Goal: Check status: Check status

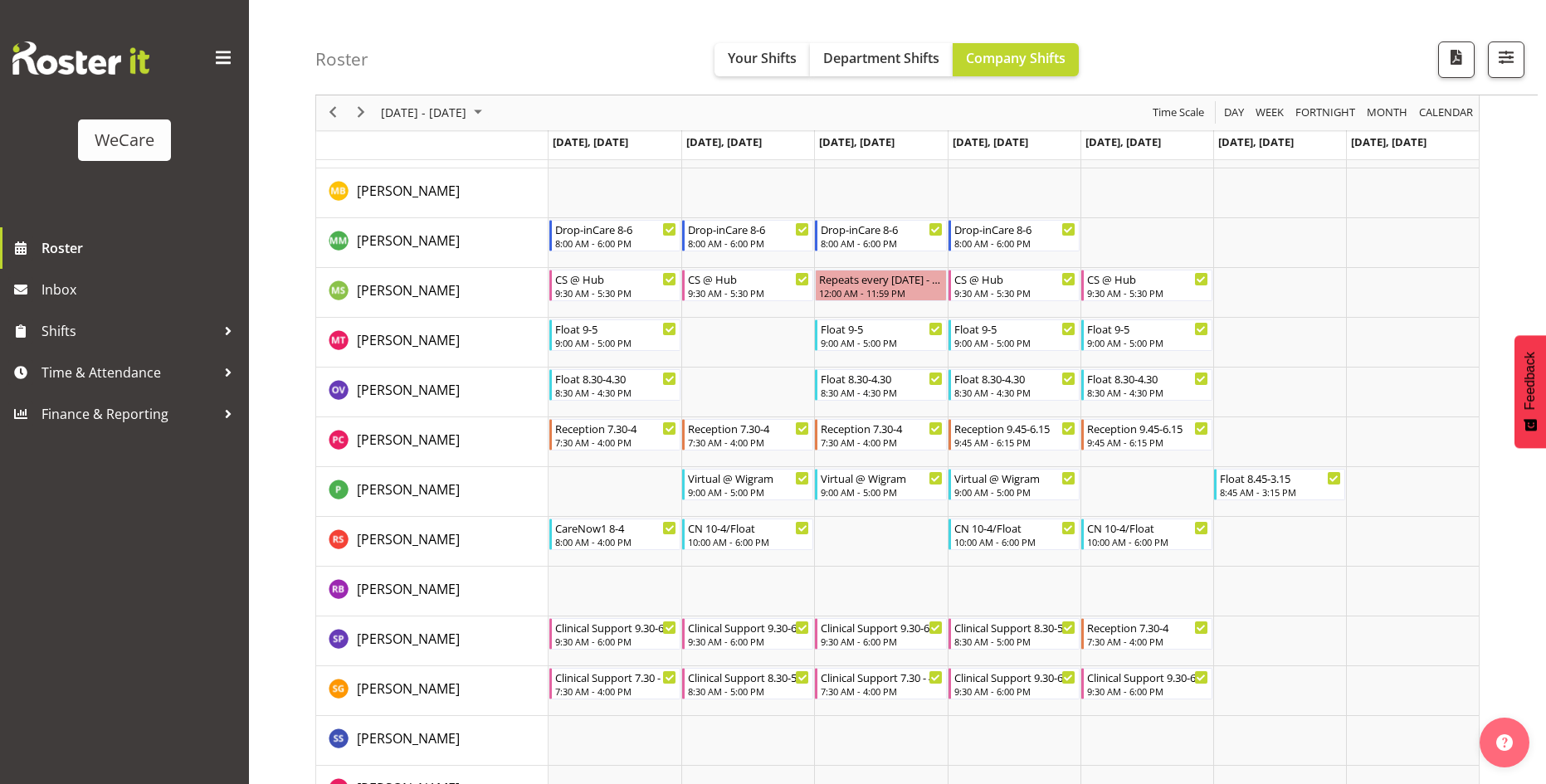
scroll to position [4887, 0]
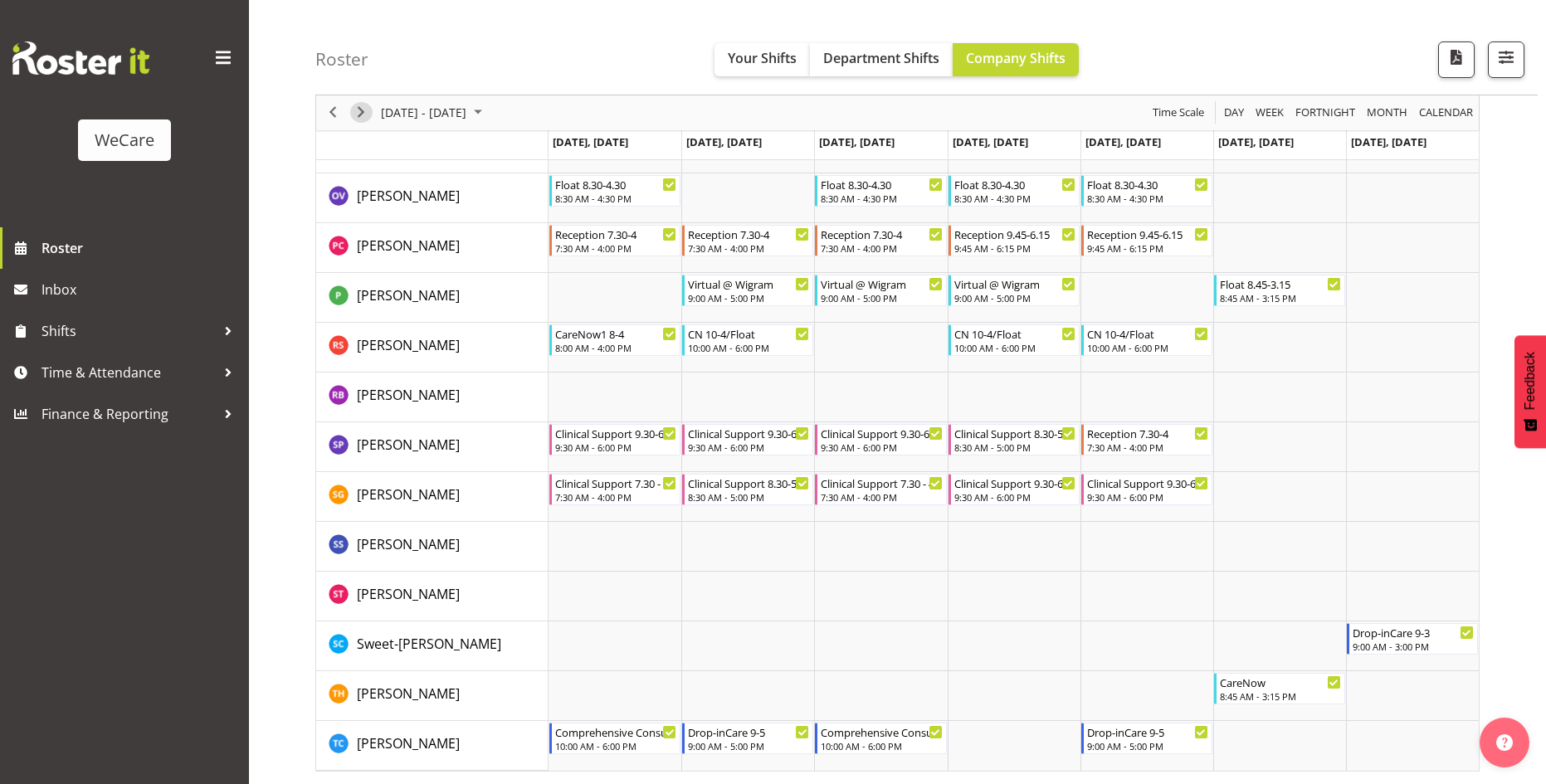
click at [362, 115] on span "Next" at bounding box center [361, 113] width 20 height 21
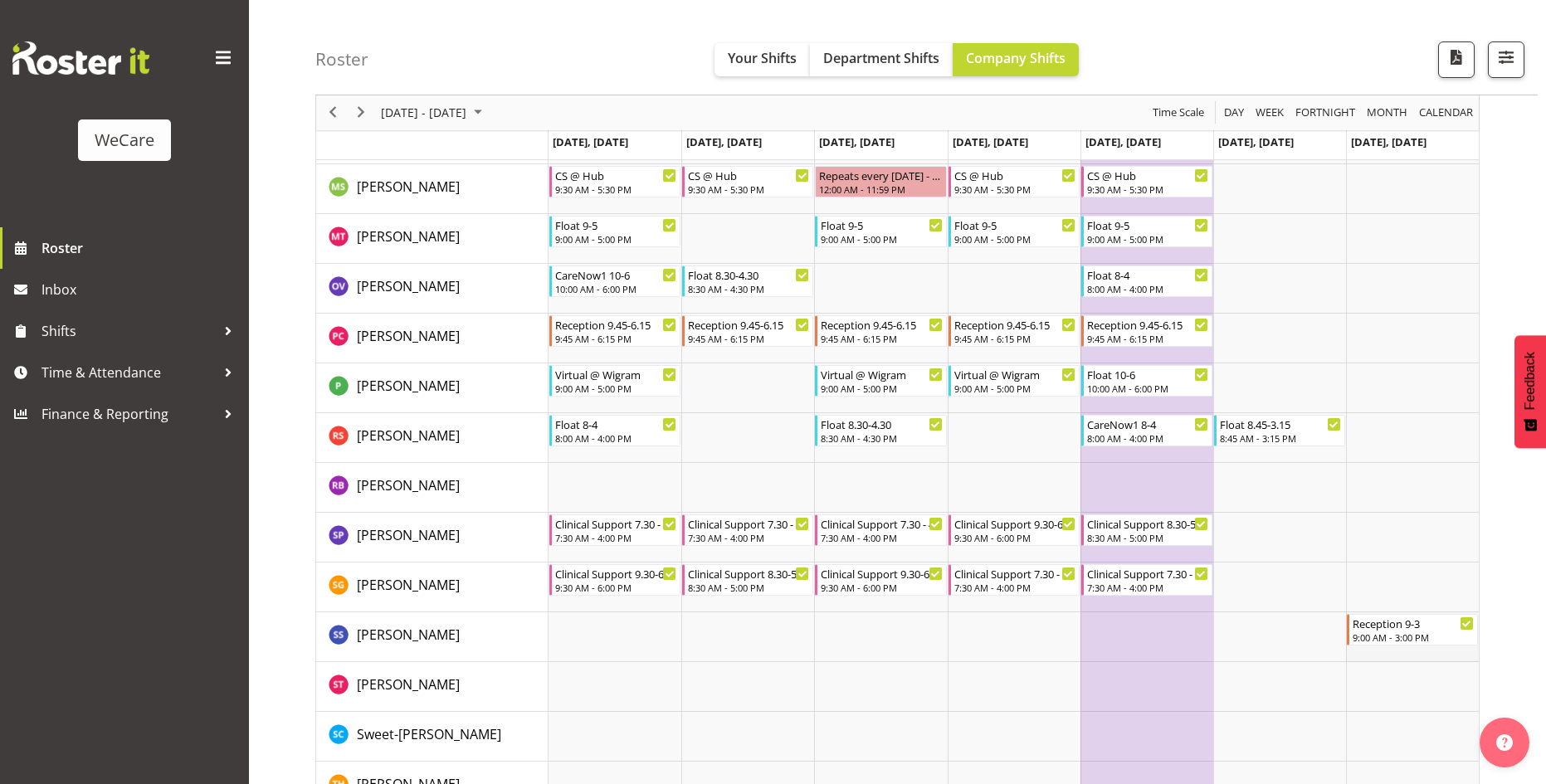
scroll to position [4919, 0]
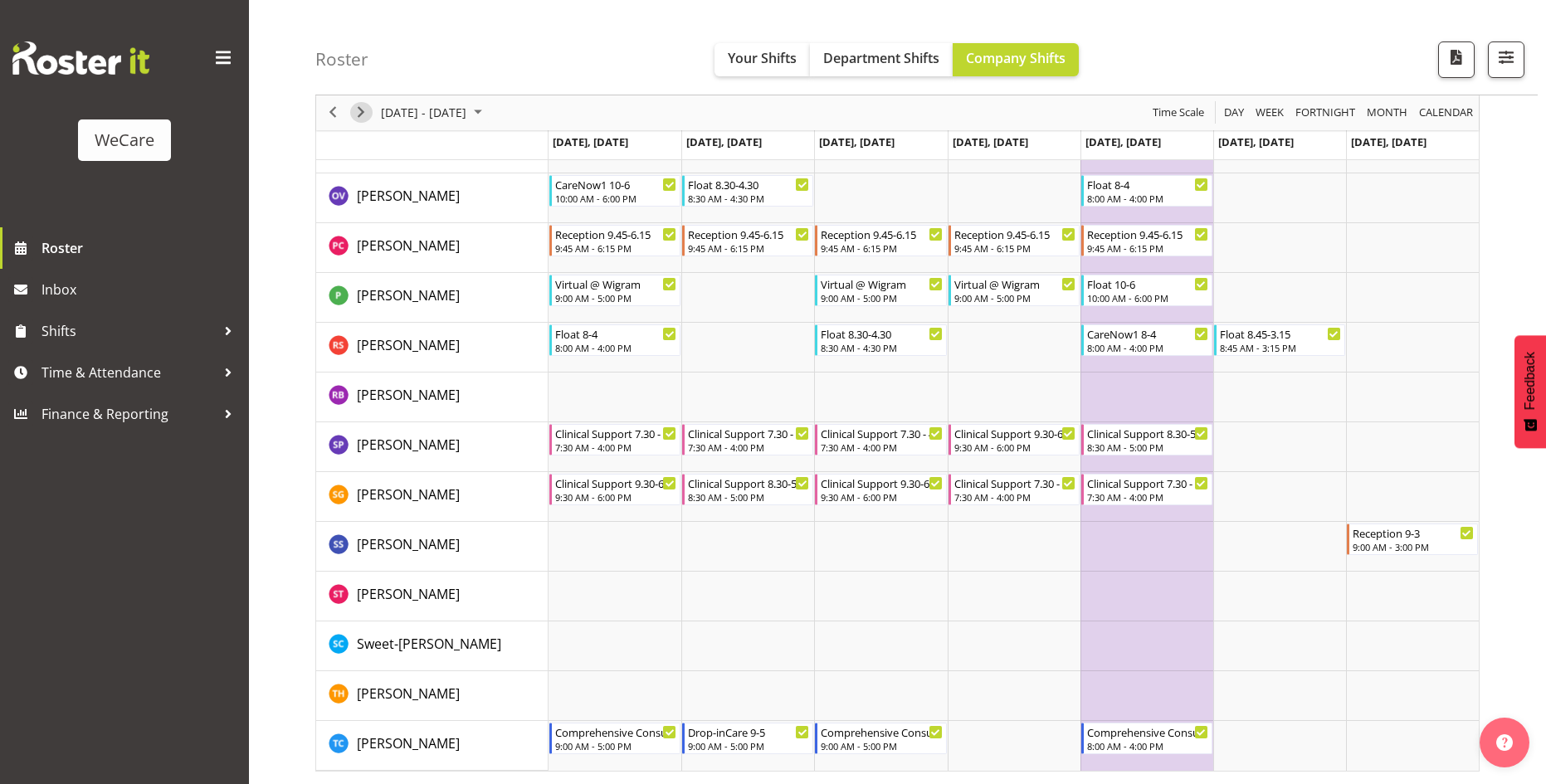
click at [364, 117] on span "Next" at bounding box center [361, 113] width 20 height 21
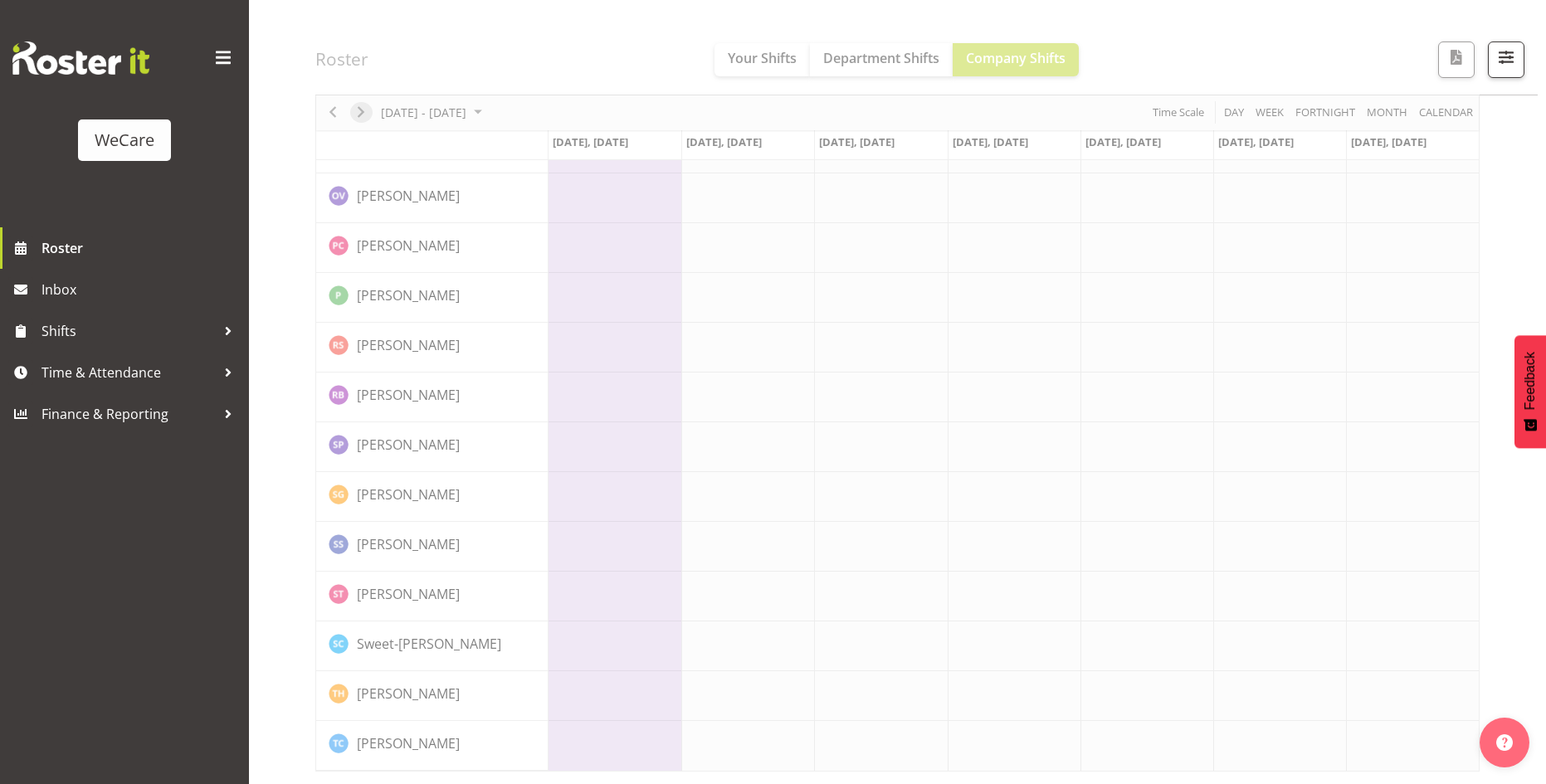
scroll to position [4887, 0]
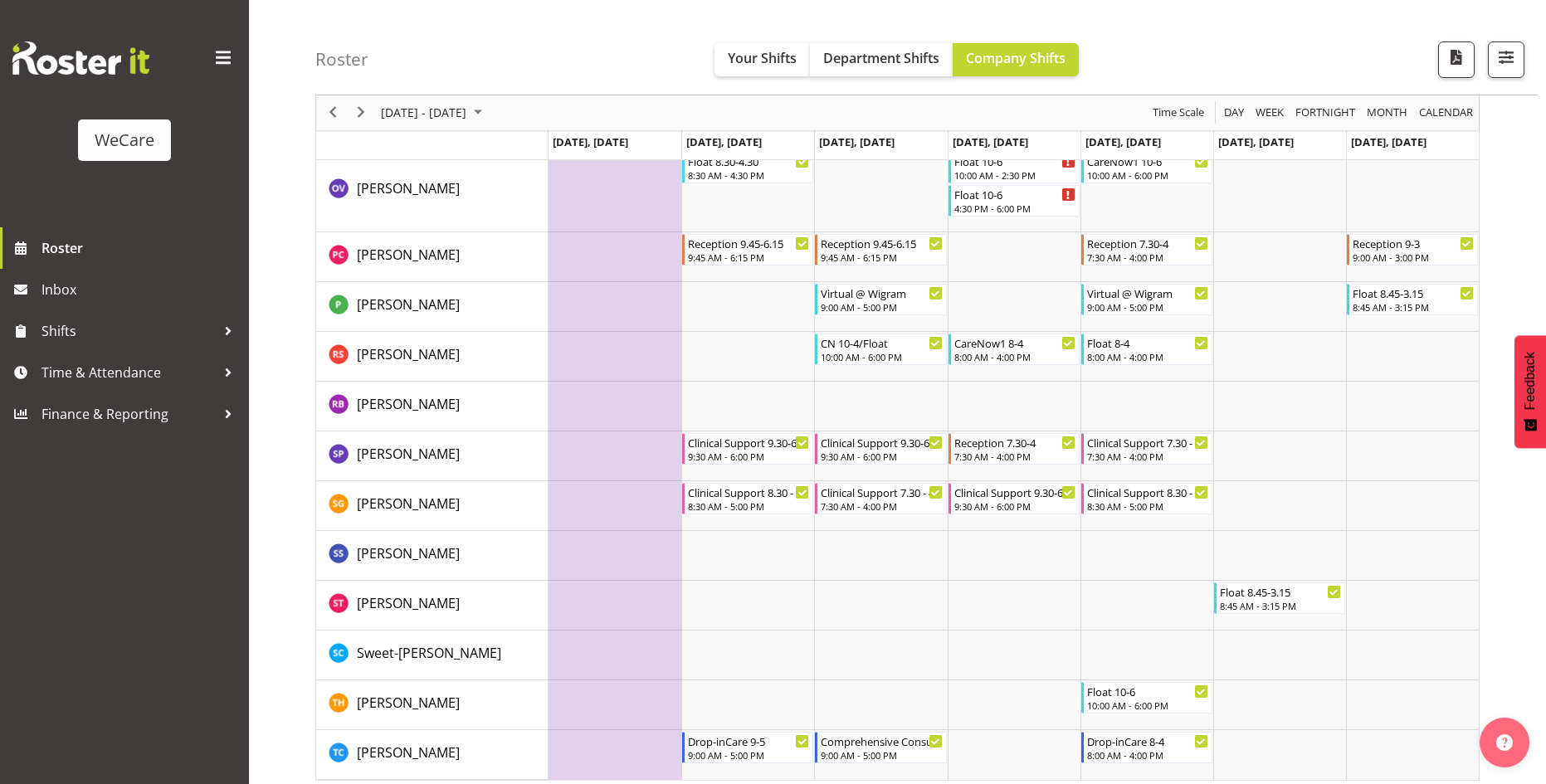
scroll to position [4952, 0]
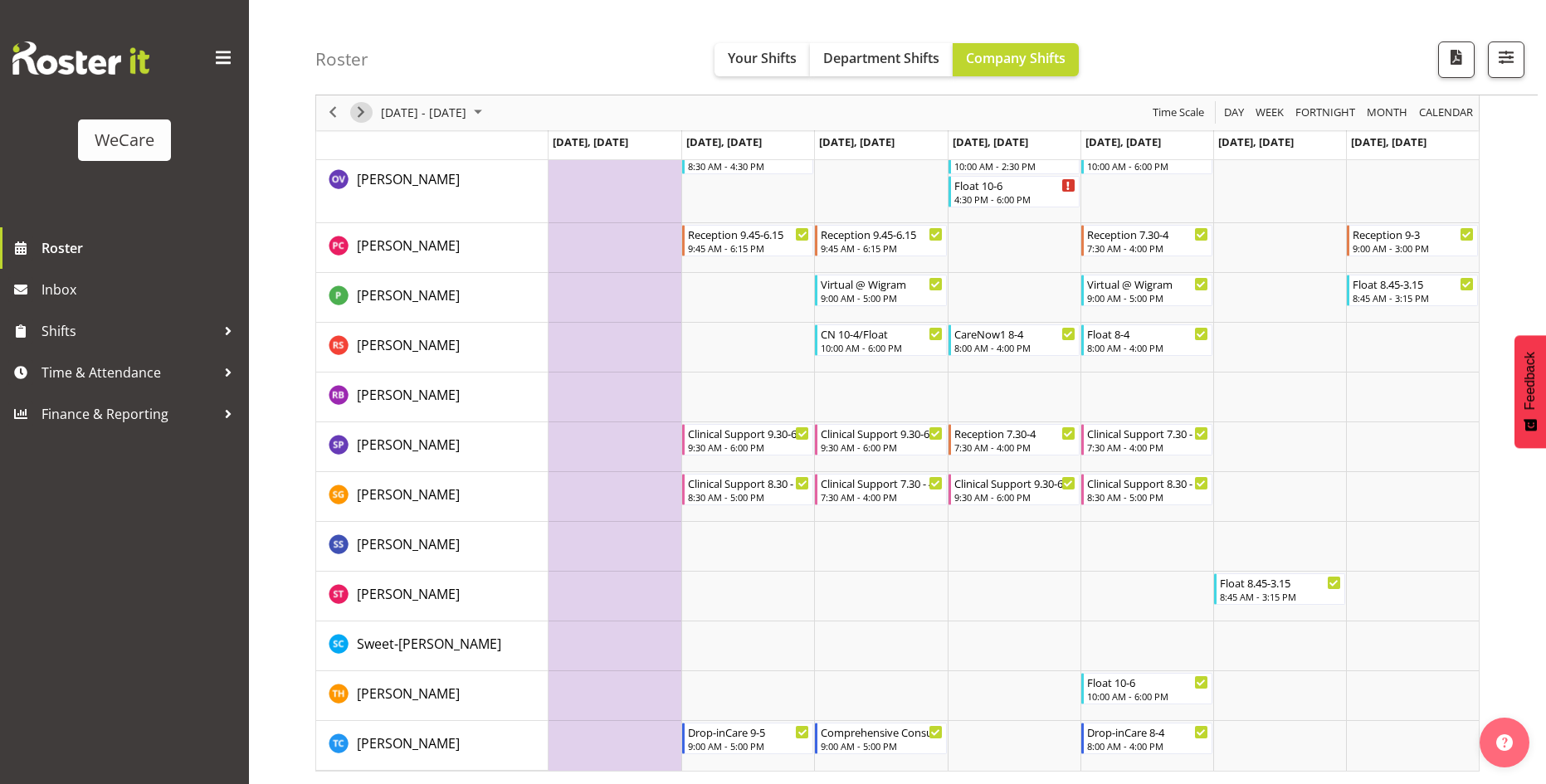
click at [366, 109] on span "Next" at bounding box center [361, 113] width 20 height 21
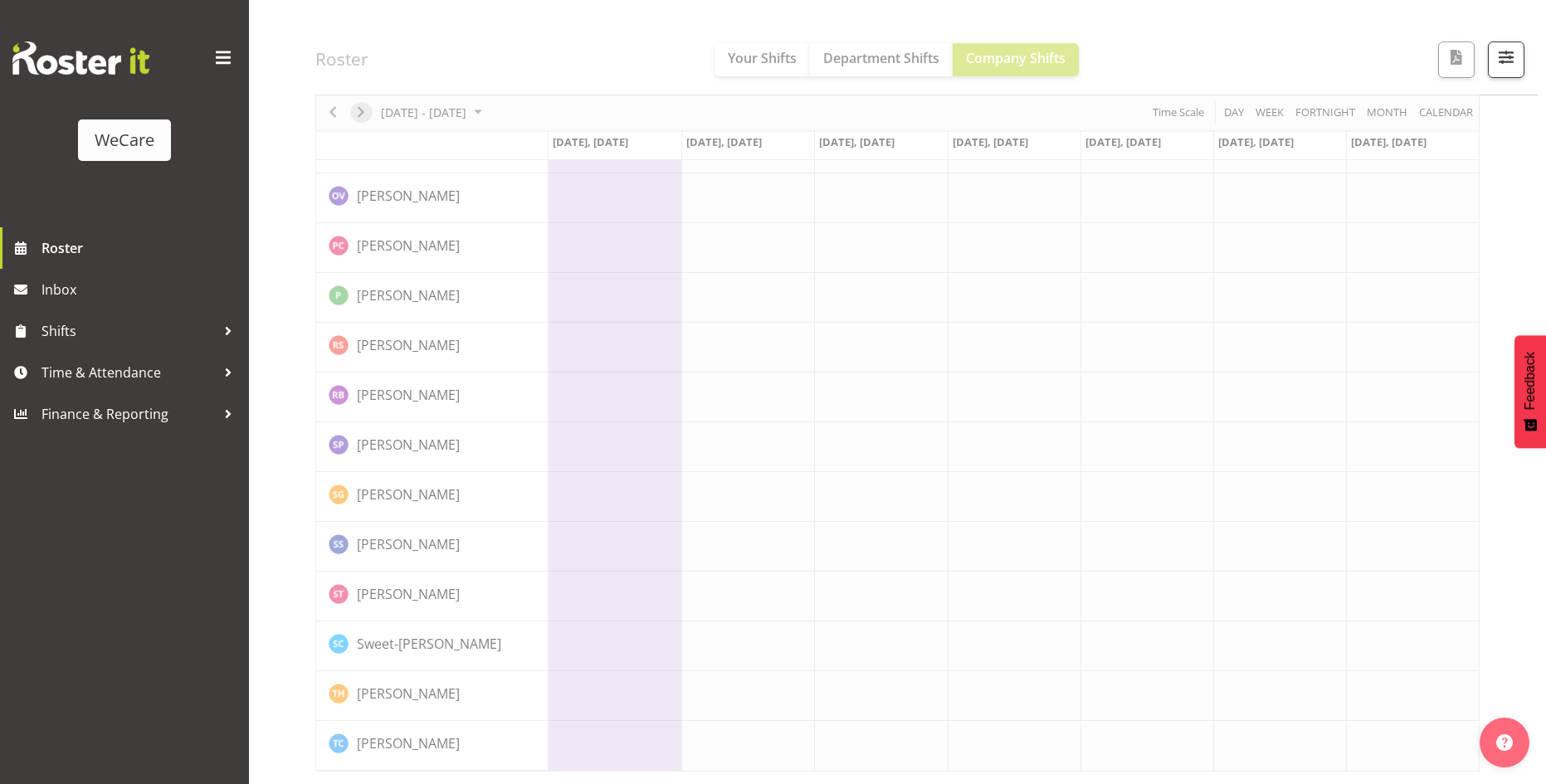
scroll to position [4887, 0]
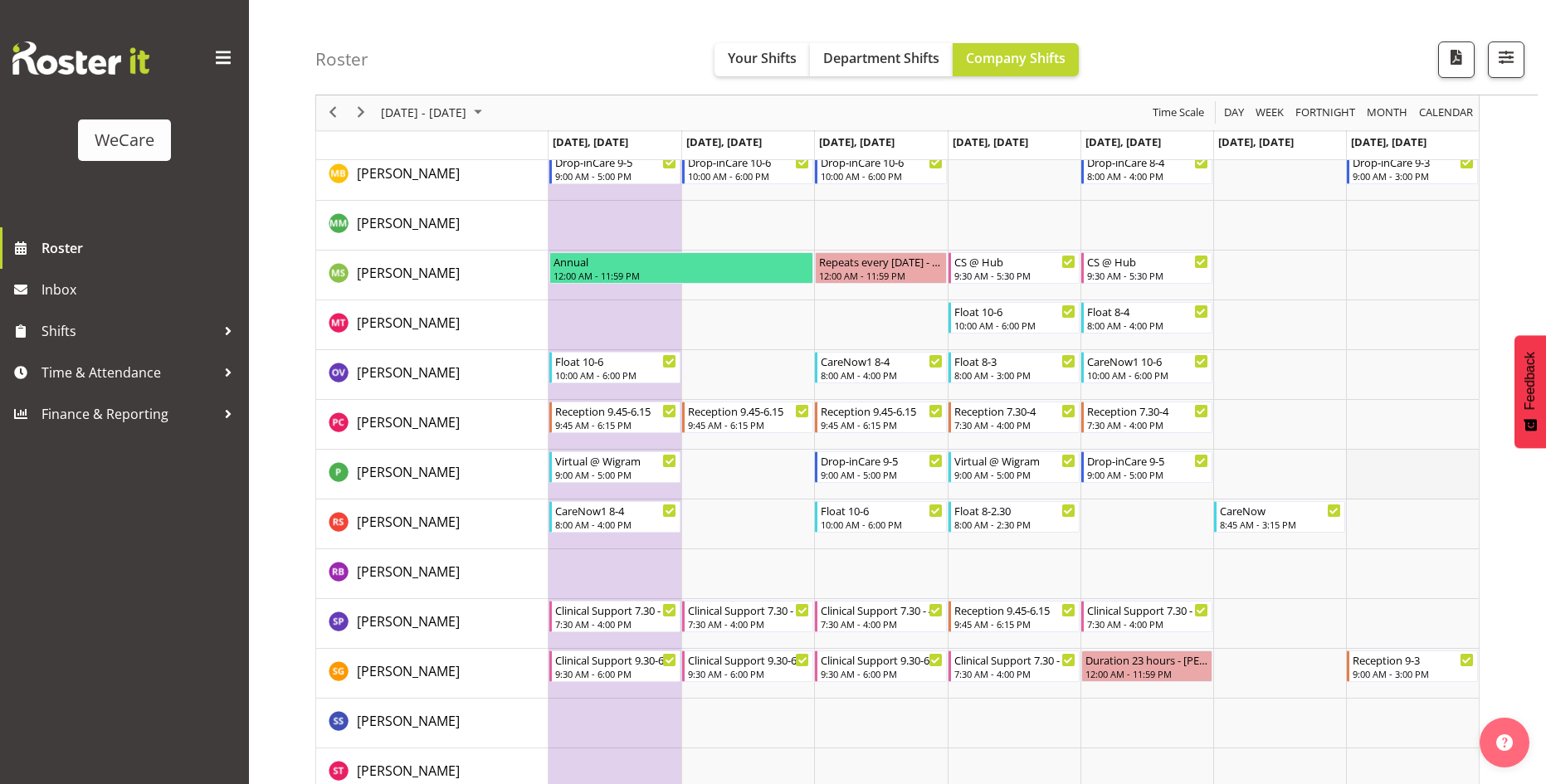
scroll to position [4952, 0]
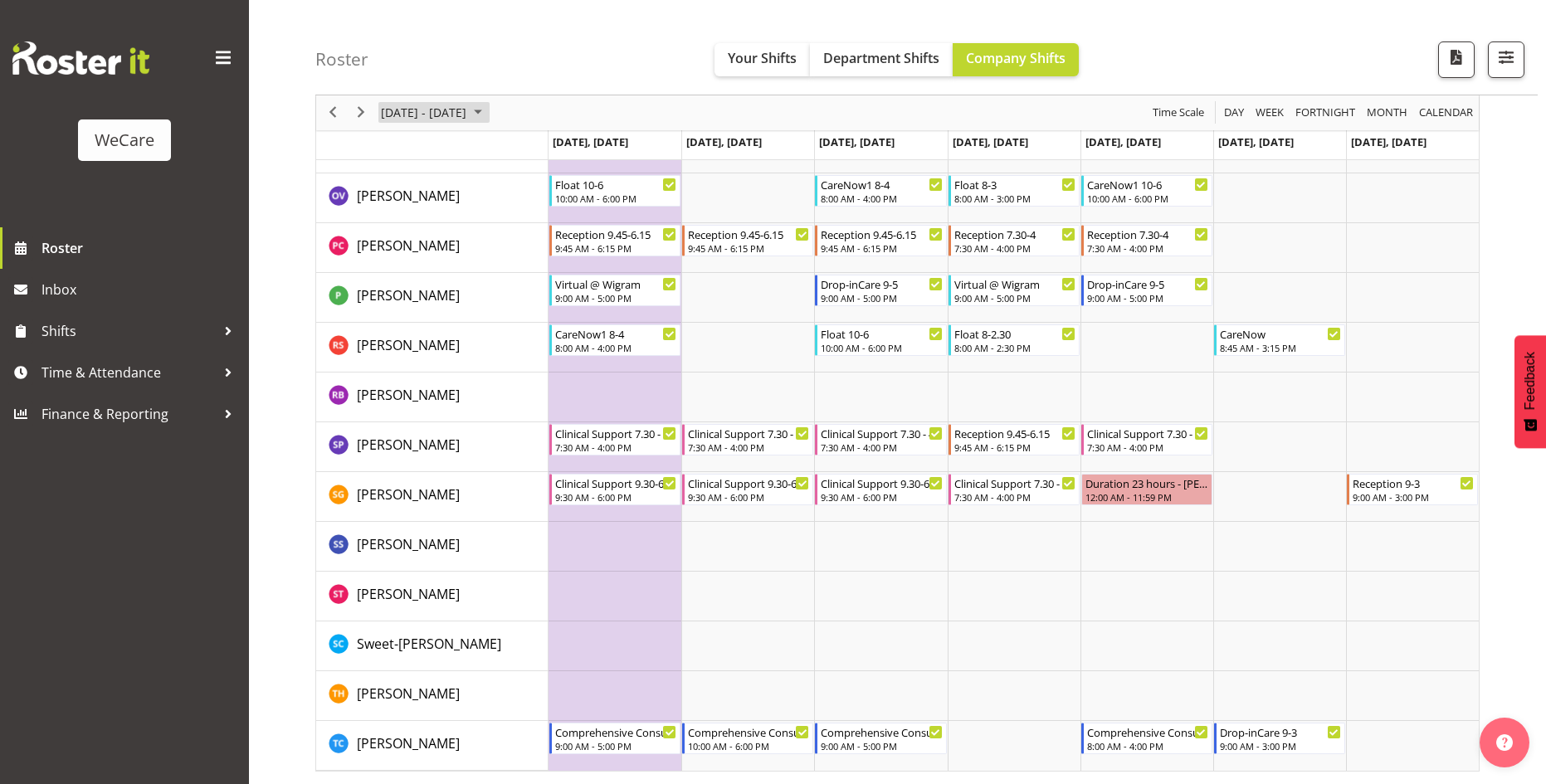
click at [468, 110] on span "[DATE] - [DATE]" at bounding box center [423, 113] width 88 height 21
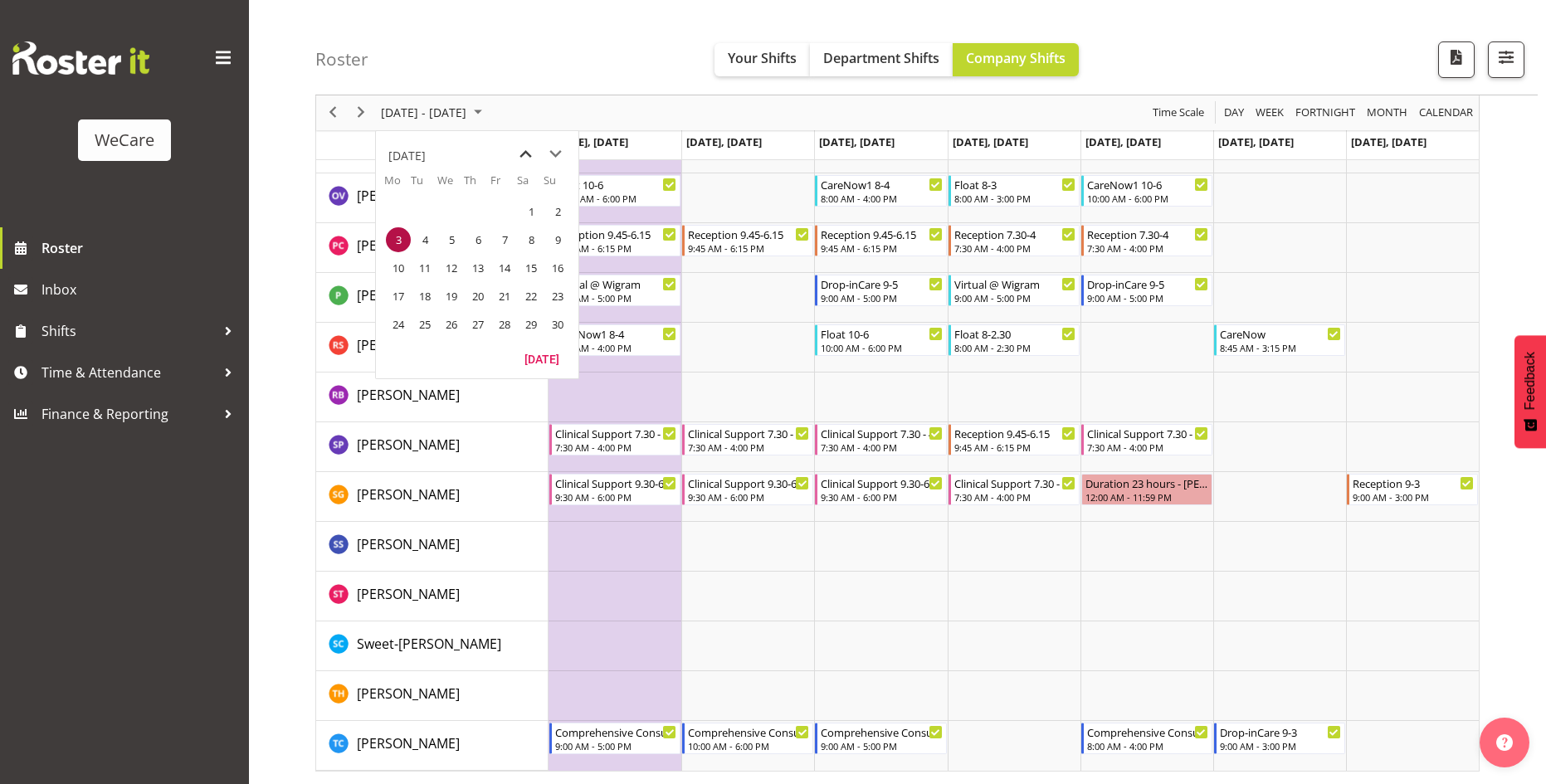
click at [531, 154] on span "previous month" at bounding box center [526, 154] width 29 height 30
click at [509, 213] on span "3" at bounding box center [504, 211] width 25 height 25
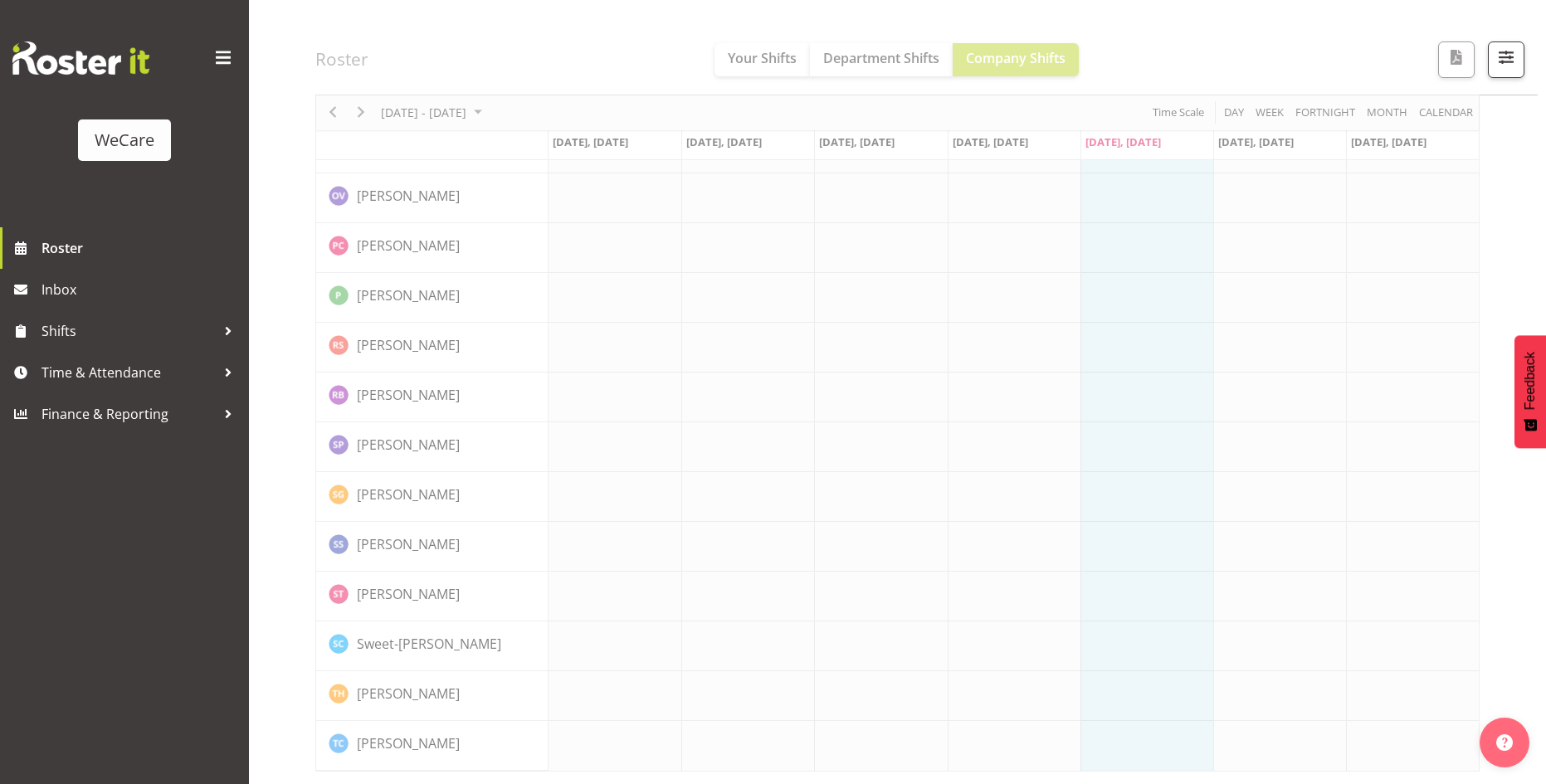
scroll to position [4887, 0]
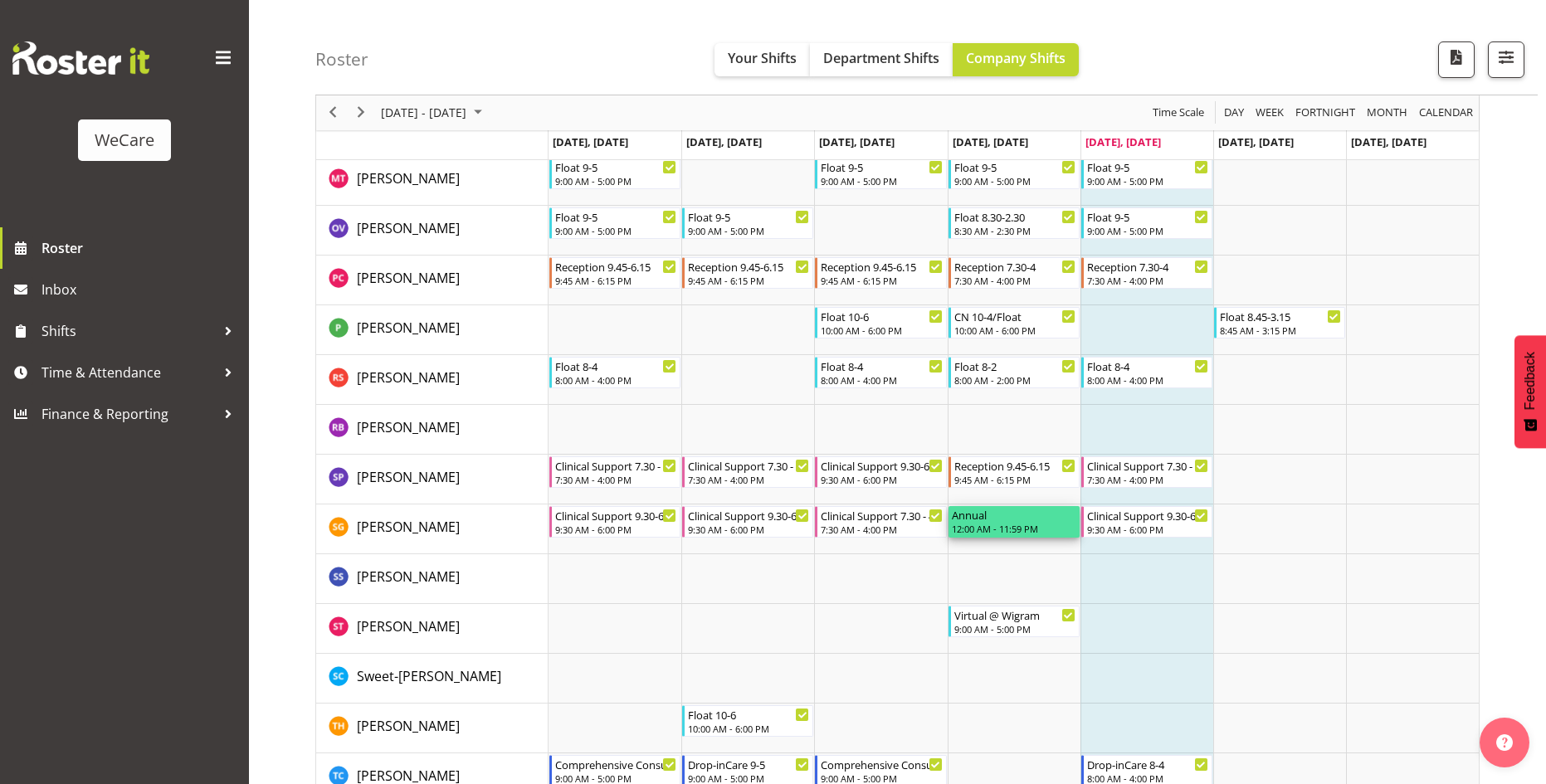
click at [991, 524] on div "12:00 AM - 11:59 PM" at bounding box center [1014, 528] width 125 height 14
click at [0, 477] on div "WeCare Roster Inbox Shifts Time & Attendance Finance & Reporting" at bounding box center [124, 392] width 249 height 784
